Goal: Information Seeking & Learning: Understand process/instructions

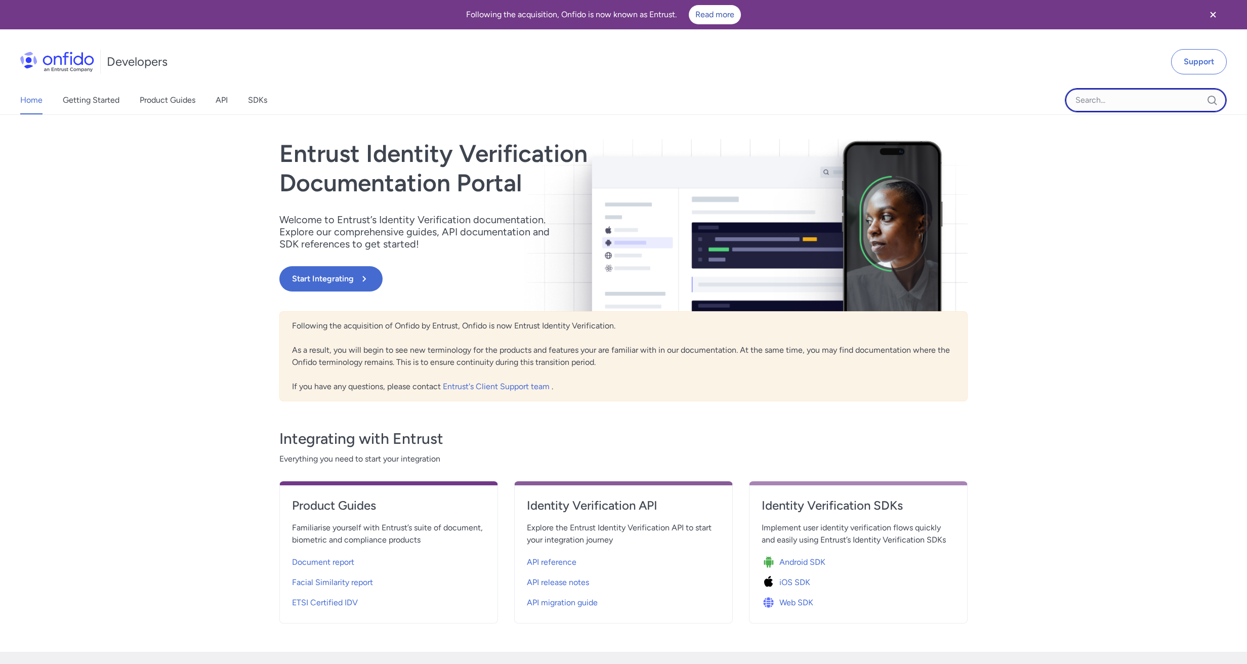
click at [1103, 97] on input "Onfido search input field" at bounding box center [1145, 100] width 162 height 24
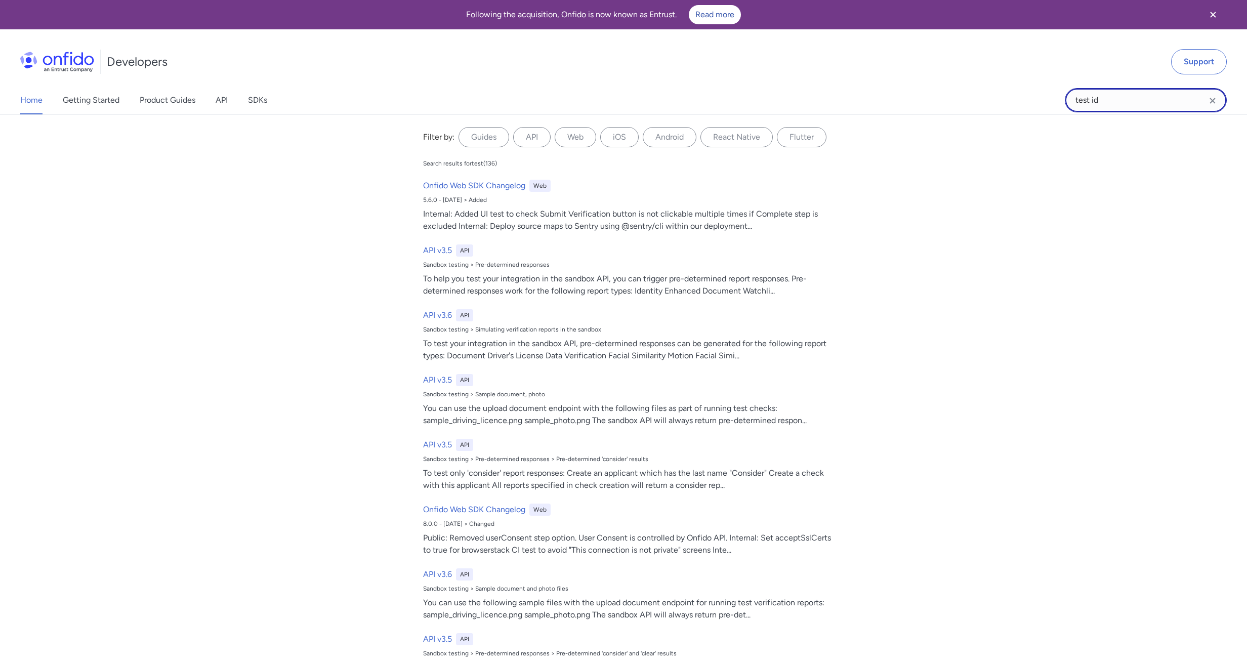
type input "test id"
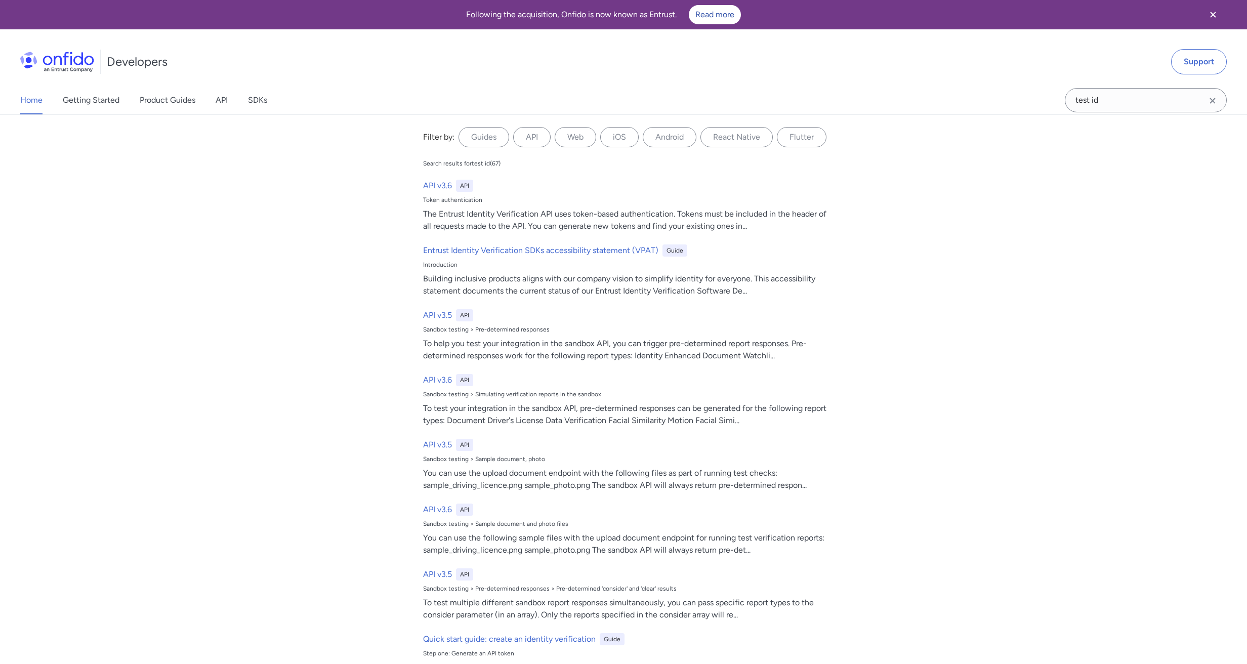
click at [33, 106] on link "Home" at bounding box center [31, 100] width 22 height 28
click at [71, 91] on link "Getting Started" at bounding box center [91, 100] width 57 height 28
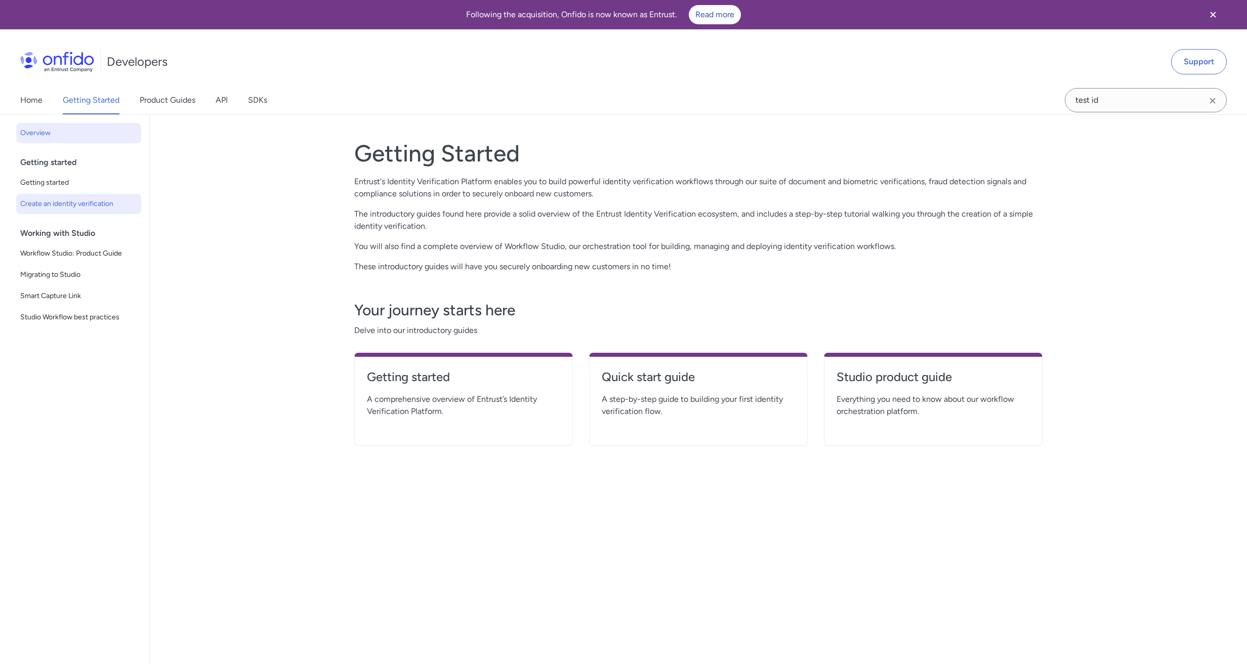
click at [103, 209] on span "Create an identity verification" at bounding box center [78, 204] width 117 height 12
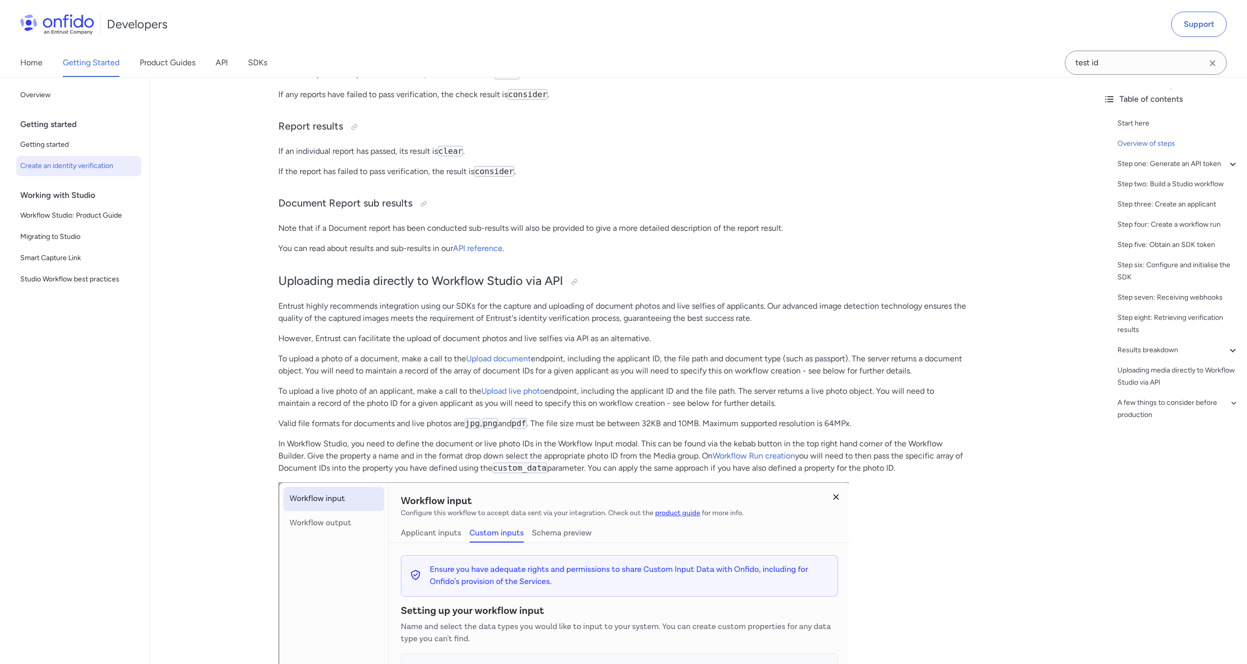
scroll to position [507, 0]
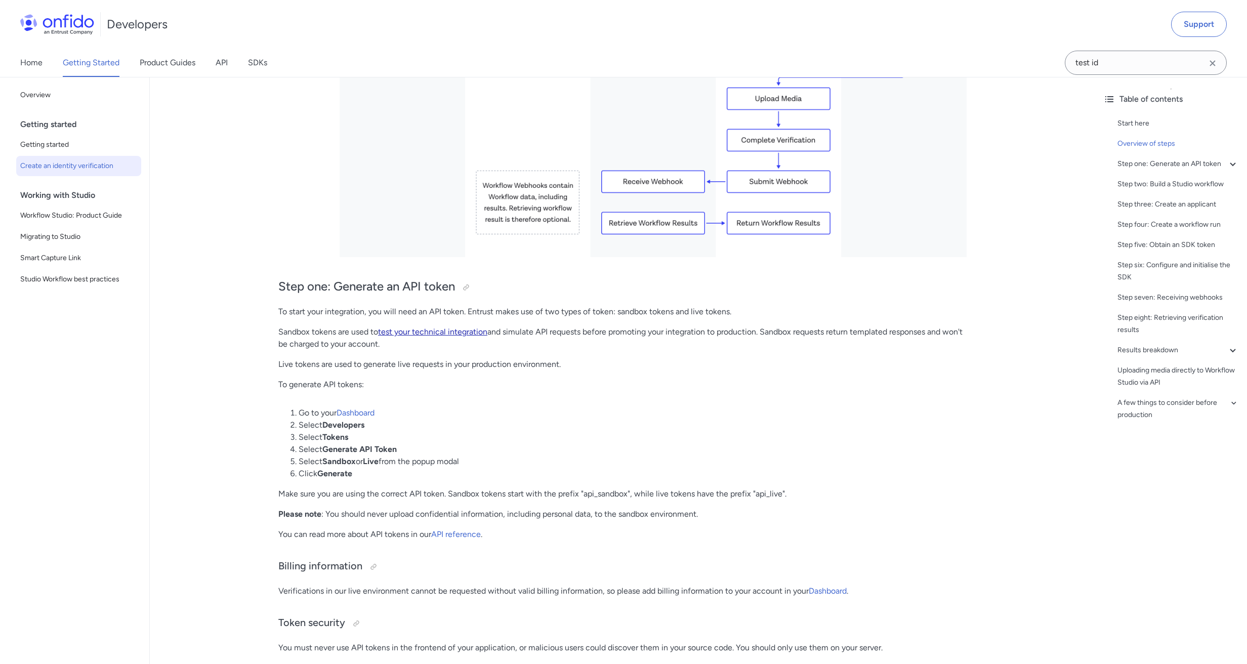
click at [445, 329] on link "test your technical integration" at bounding box center [432, 332] width 109 height 10
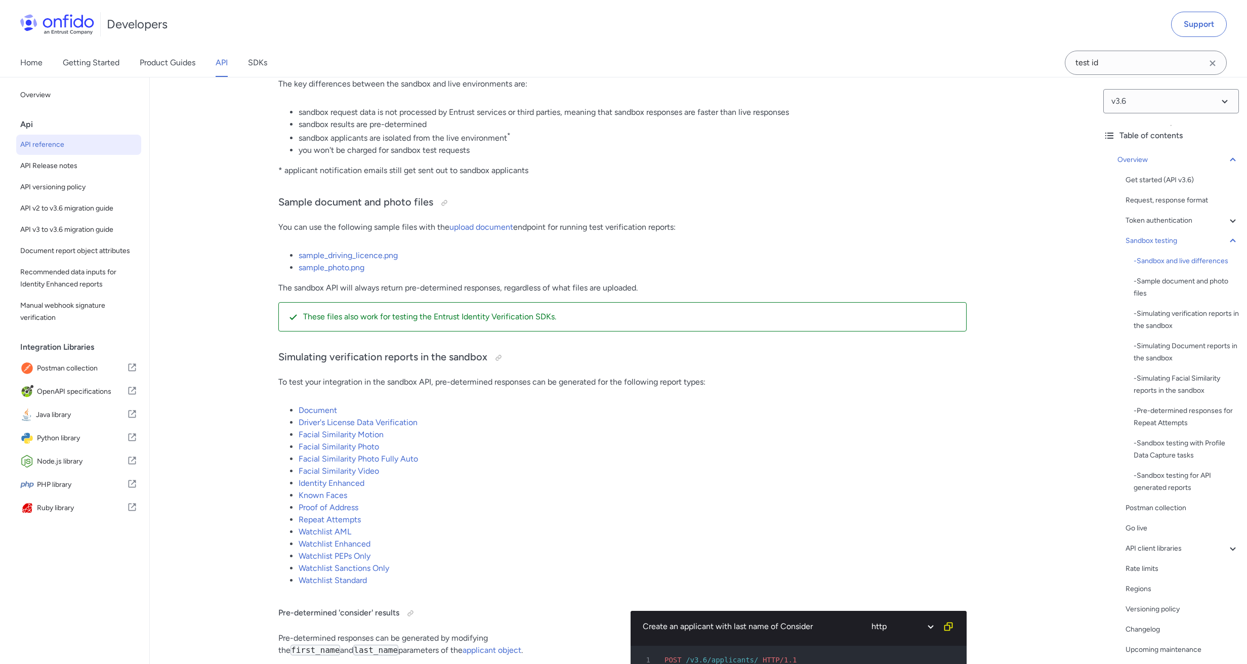
scroll to position [1685, 0]
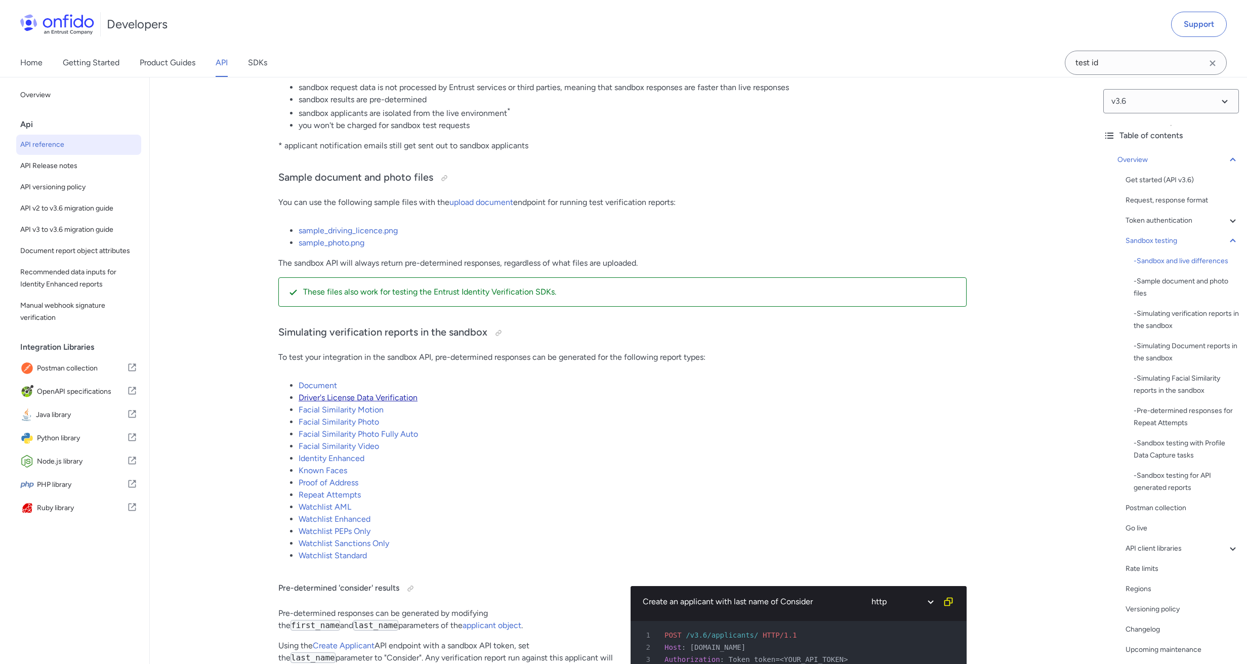
click at [415, 398] on link "Driver's License Data Verification" at bounding box center [357, 398] width 119 height 10
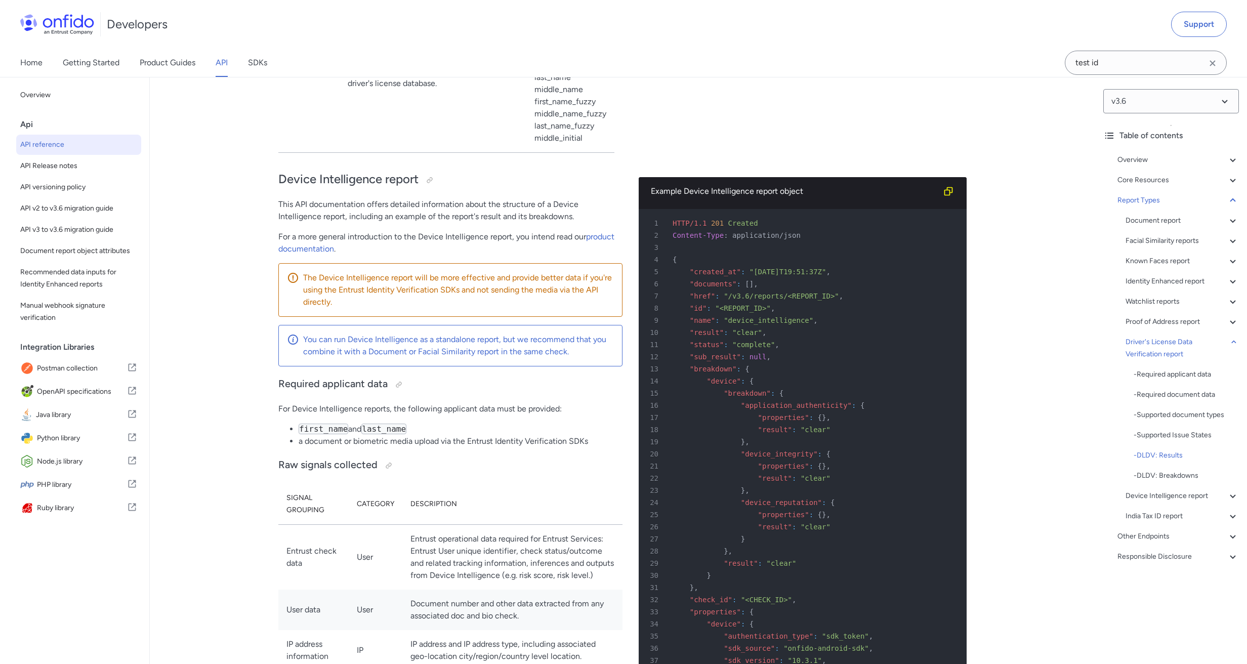
scroll to position [68765, 0]
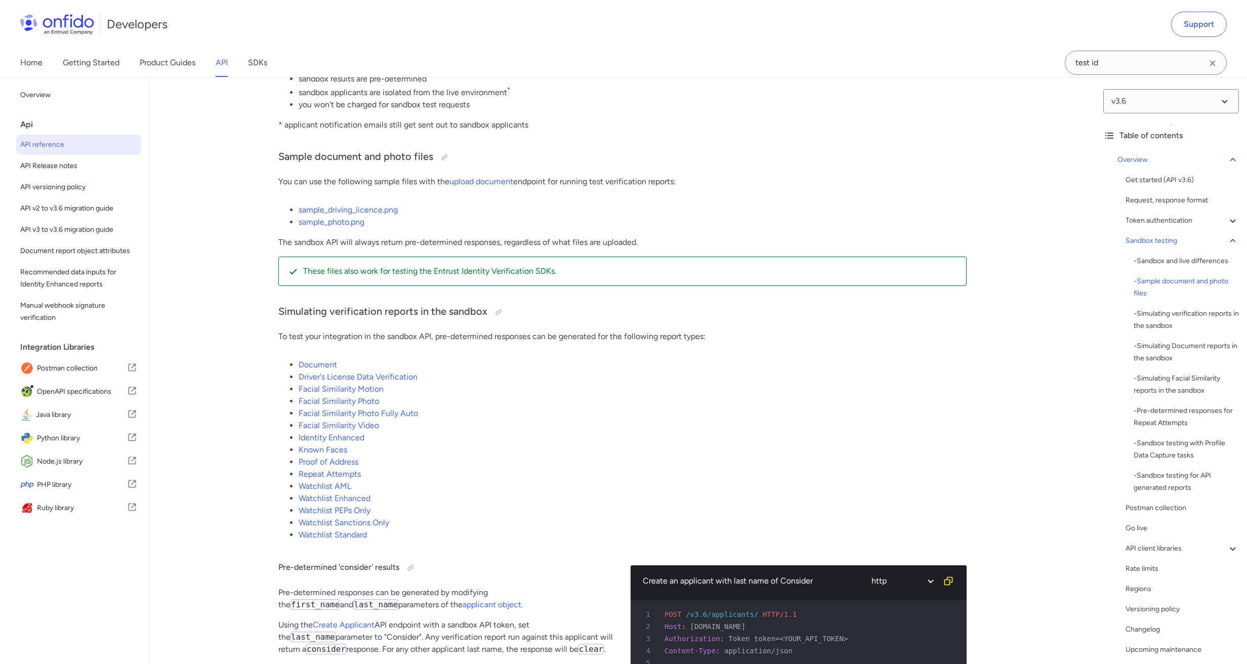
scroll to position [1454, 0]
